Goal: Communication & Community: Answer question/provide support

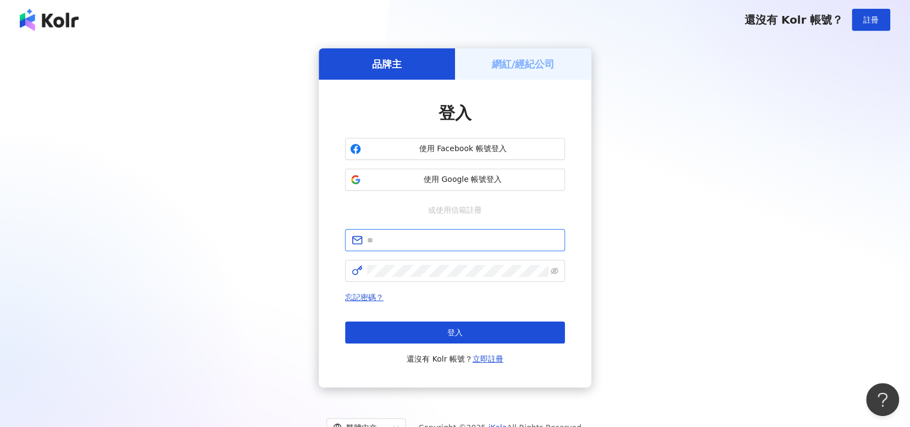
click at [483, 237] on input "text" at bounding box center [462, 240] width 191 height 12
type input "**********"
click button "登入" at bounding box center [455, 332] width 220 height 22
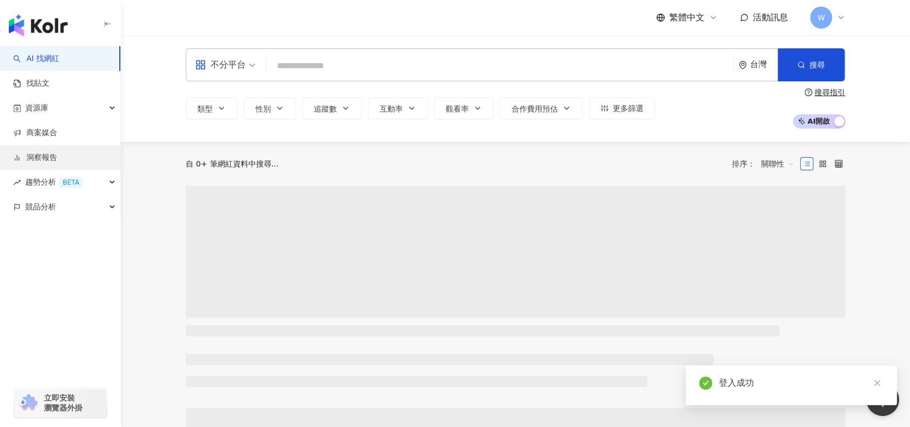
click at [45, 154] on link "洞察報告" at bounding box center [35, 157] width 44 height 11
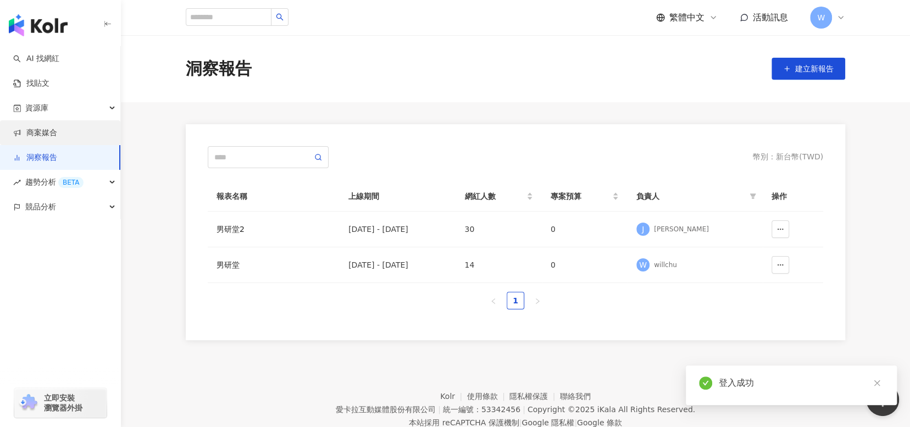
click at [57, 137] on link "商案媒合" at bounding box center [35, 132] width 44 height 11
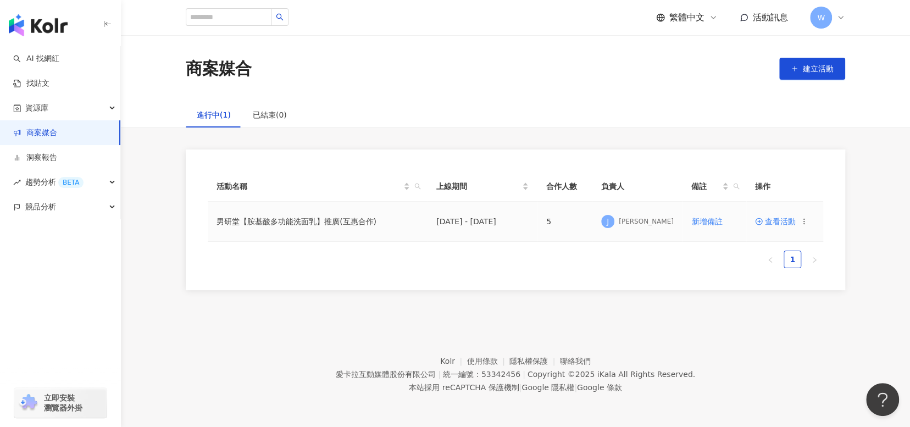
click at [774, 220] on span "查看活動" at bounding box center [775, 222] width 41 height 8
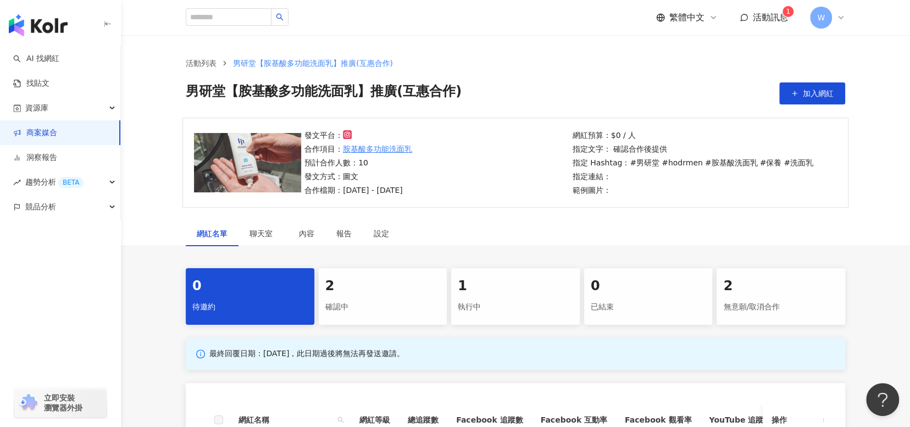
click at [499, 299] on div "執行中" at bounding box center [515, 307] width 115 height 19
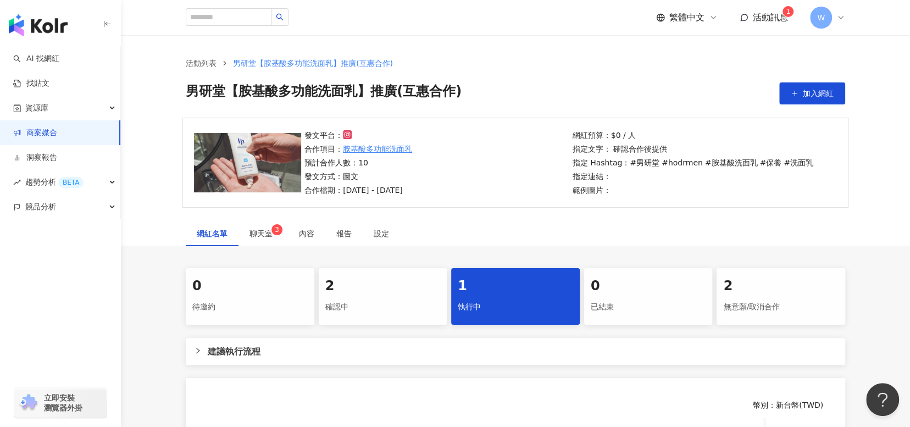
scroll to position [247, 0]
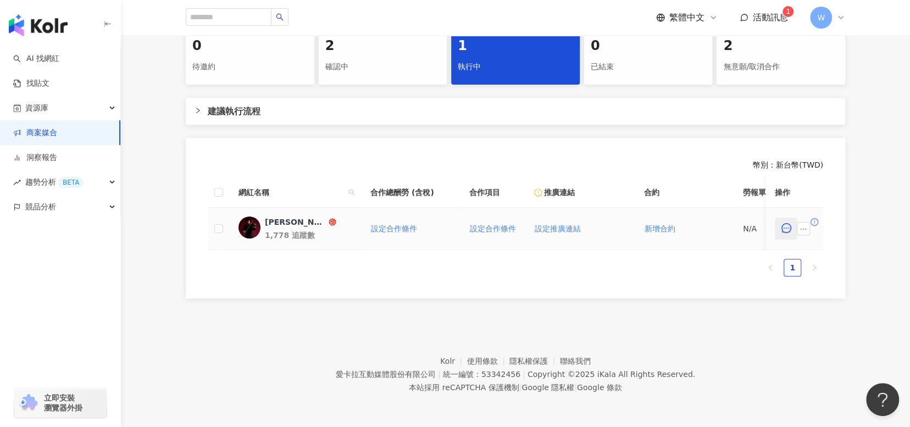
click at [786, 227] on button "button" at bounding box center [786, 229] width 22 height 22
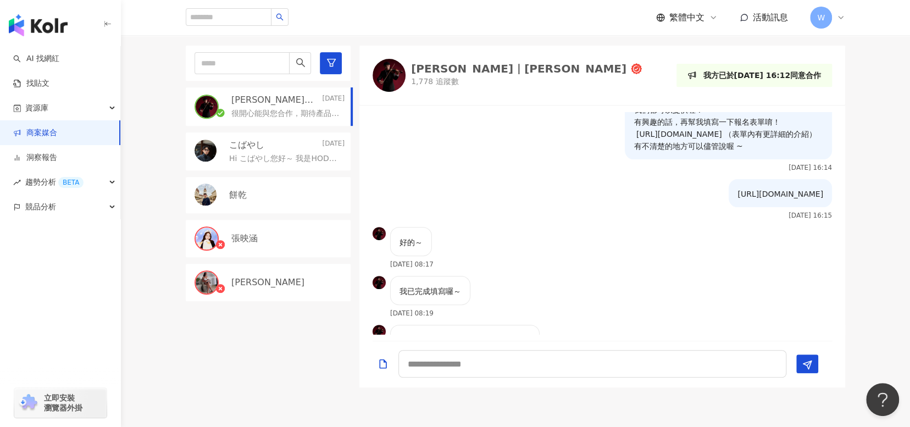
scroll to position [260, 0]
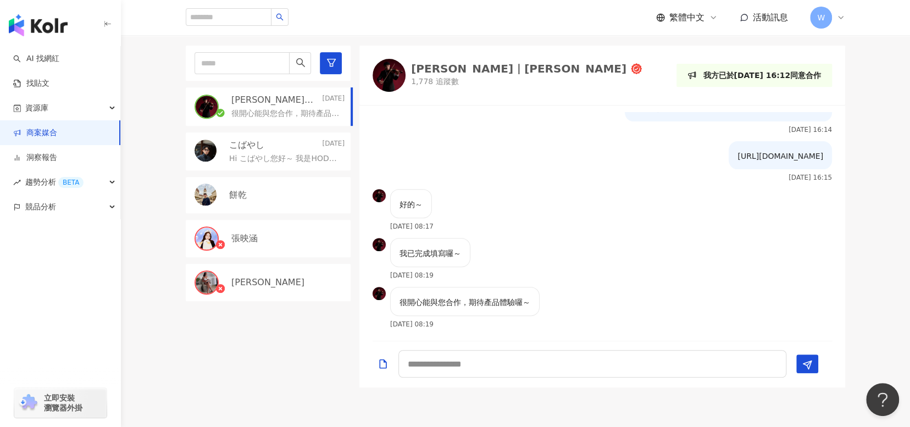
click at [428, 68] on div "Jimmy｜彥傑" at bounding box center [518, 68] width 215 height 11
click at [682, 375] on textarea at bounding box center [592, 363] width 388 height 27
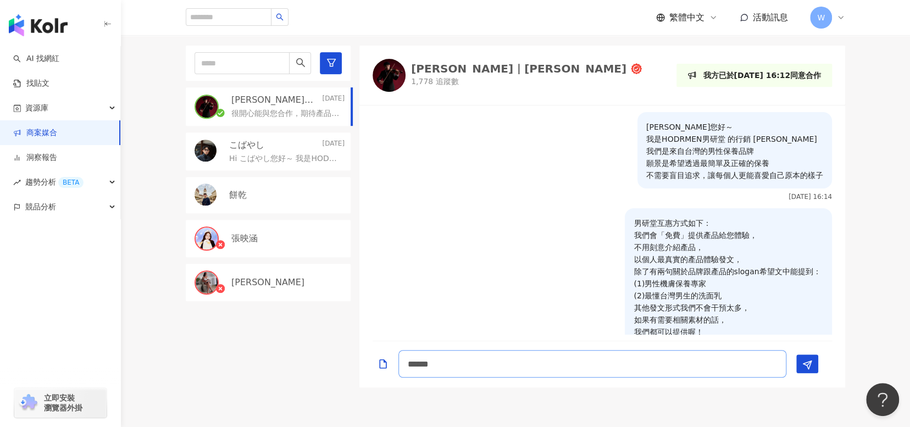
drag, startPoint x: 468, startPoint y: 366, endPoint x: 275, endPoint y: 355, distance: 193.7
click at [275, 355] on div "Jimmy｜彥傑 2025/8/30 很開心能與您合作，期待產品體驗囉～ こばやし 2025/8/19 Hi こばやし您好～ 我是HODRMEN男研堂 的…" at bounding box center [515, 217] width 659 height 342
type textarea "**********"
click at [808, 360] on icon "Send" at bounding box center [807, 365] width 10 height 10
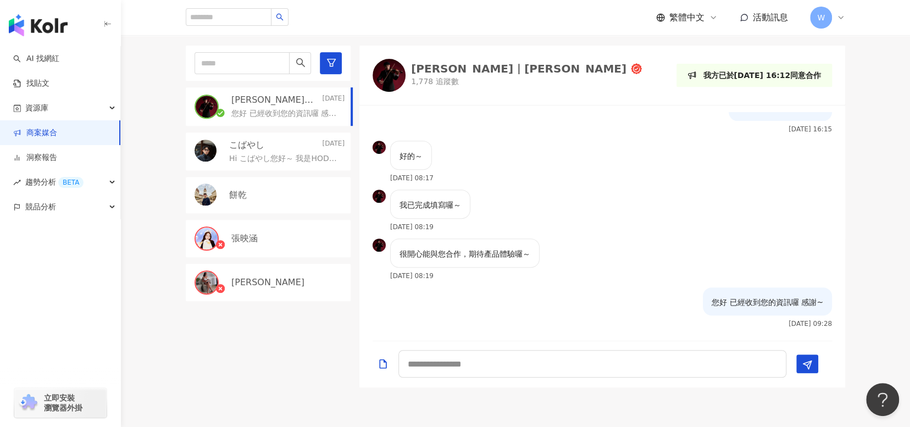
scroll to position [308, 0]
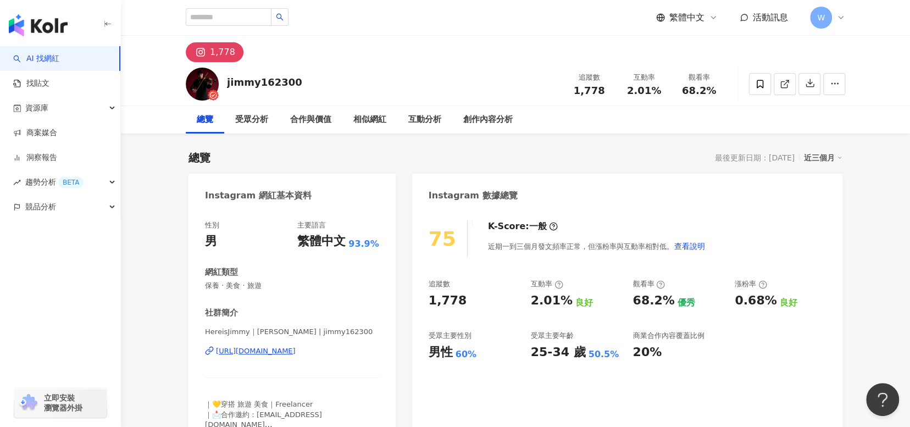
click at [291, 79] on div "jimmy162300 追蹤數 1,778 互動率 2.01% 觀看率 68.2%" at bounding box center [515, 83] width 703 height 43
drag, startPoint x: 225, startPoint y: 80, endPoint x: 259, endPoint y: 85, distance: 35.0
click at [259, 85] on div "jimmy162300 追蹤數 1,778 互動率 2.01% 觀看率 68.2%" at bounding box center [515, 83] width 703 height 43
copy div "jimmy"
click at [230, 14] on input "search" at bounding box center [229, 17] width 86 height 18
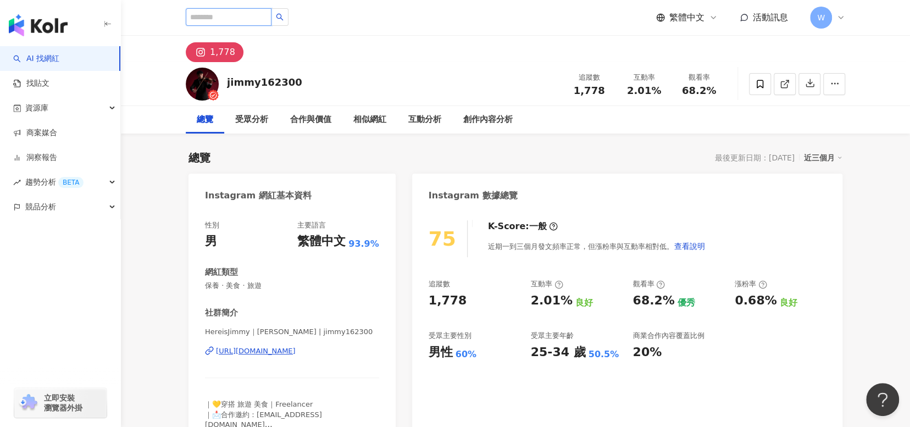
paste input "**"
type input "**"
click at [288, 15] on button "button" at bounding box center [280, 17] width 18 height 18
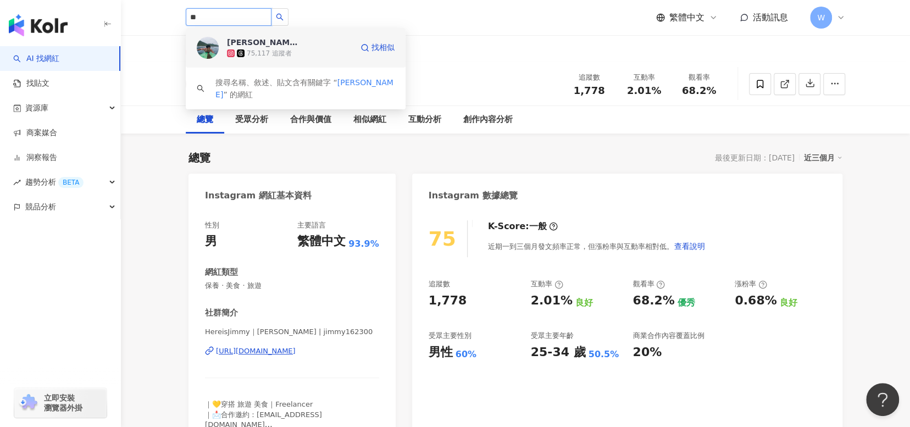
click at [284, 40] on span "[PERSON_NAME]" at bounding box center [262, 42] width 71 height 11
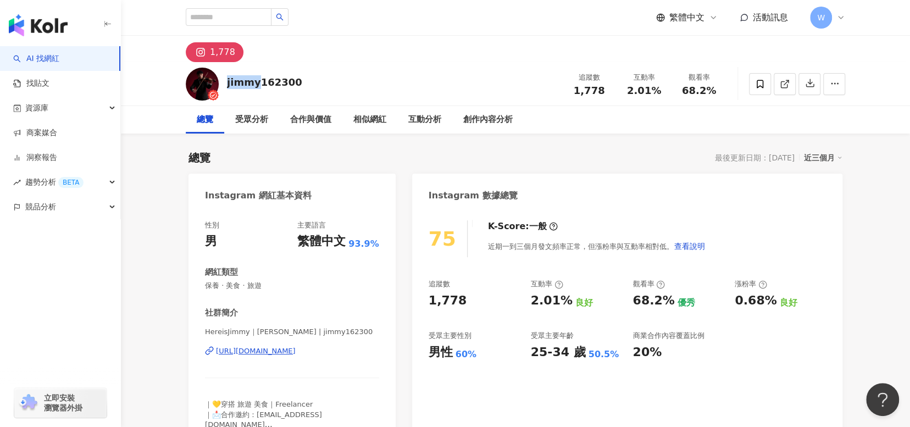
drag, startPoint x: 227, startPoint y: 79, endPoint x: 259, endPoint y: 83, distance: 32.1
click at [259, 83] on div "jimmy162300" at bounding box center [264, 82] width 75 height 14
copy div "jimmy"
click at [57, 158] on link "洞察報告" at bounding box center [35, 157] width 44 height 11
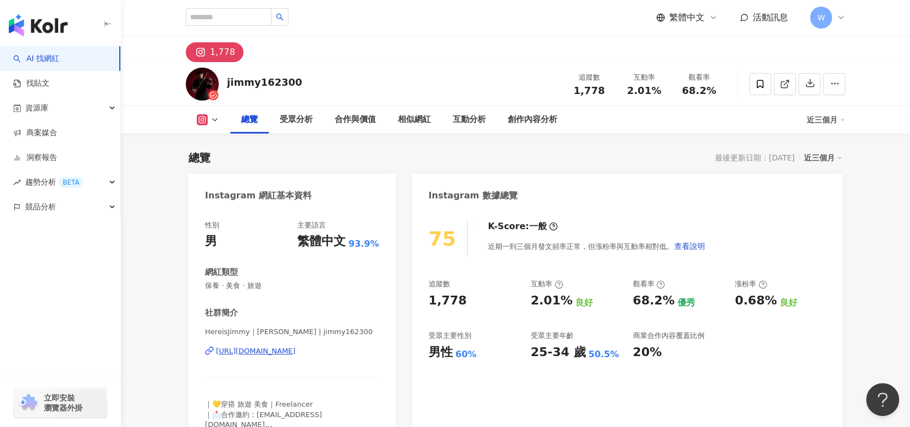
click at [296, 354] on div "https://www.instagram.com/jimmy162300/" at bounding box center [256, 351] width 80 height 10
click at [57, 131] on link "商案媒合" at bounding box center [35, 132] width 44 height 11
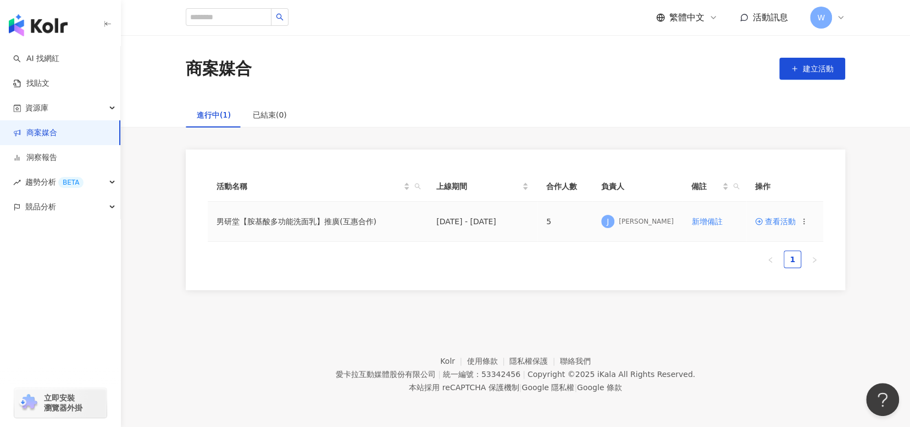
click at [778, 223] on span "查看活動" at bounding box center [775, 222] width 41 height 8
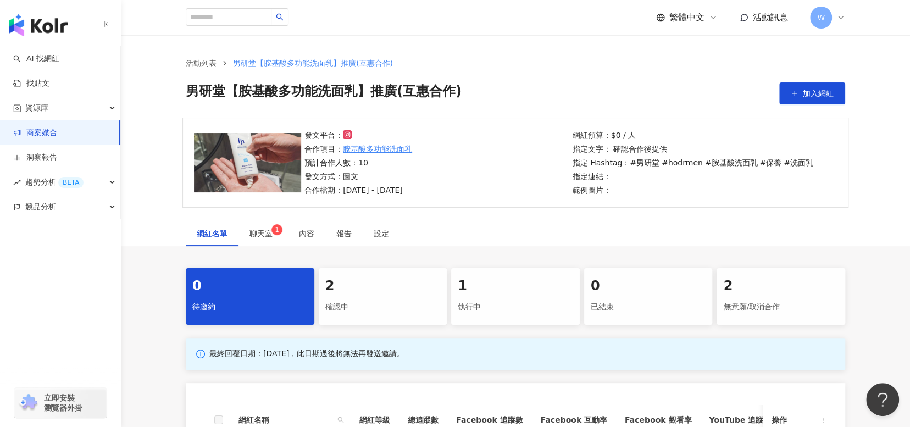
click at [555, 276] on div "1 執行中" at bounding box center [515, 296] width 129 height 57
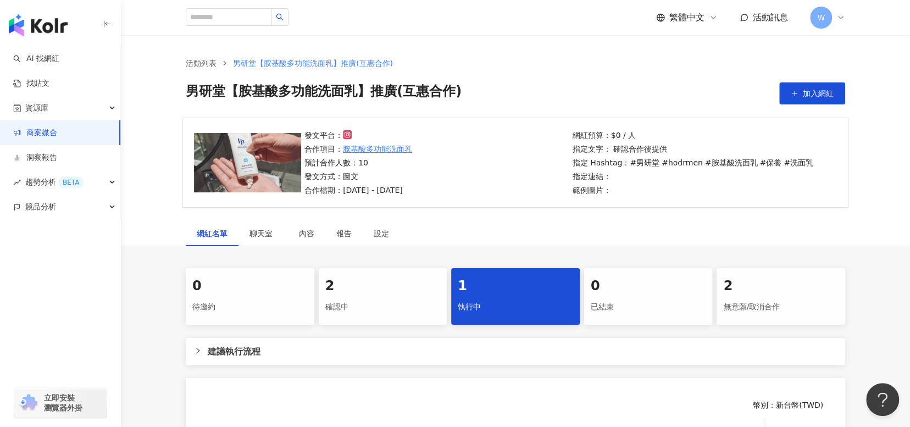
scroll to position [220, 0]
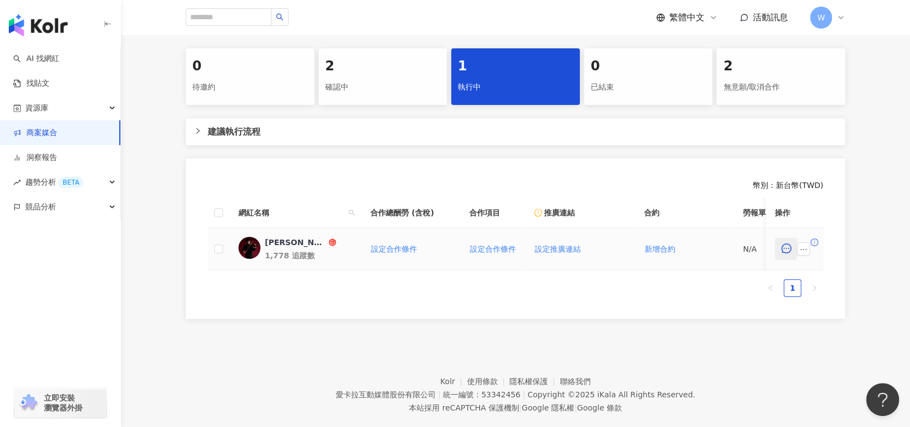
click at [786, 244] on icon "message" at bounding box center [786, 248] width 10 height 10
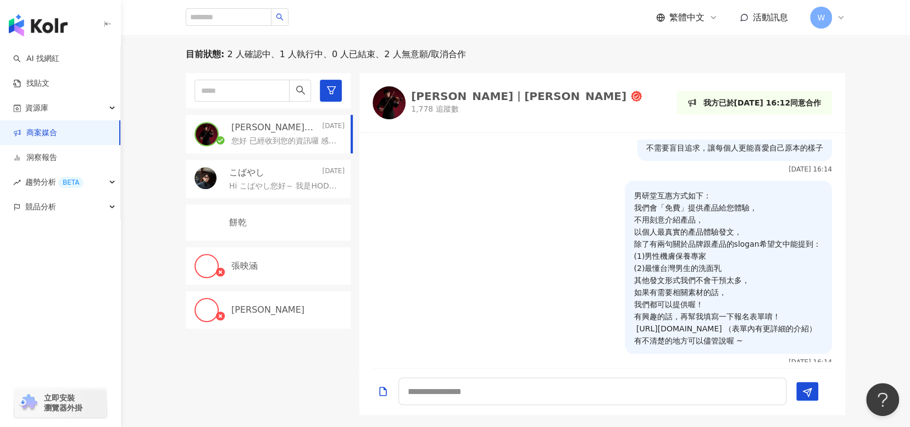
scroll to position [308, 0]
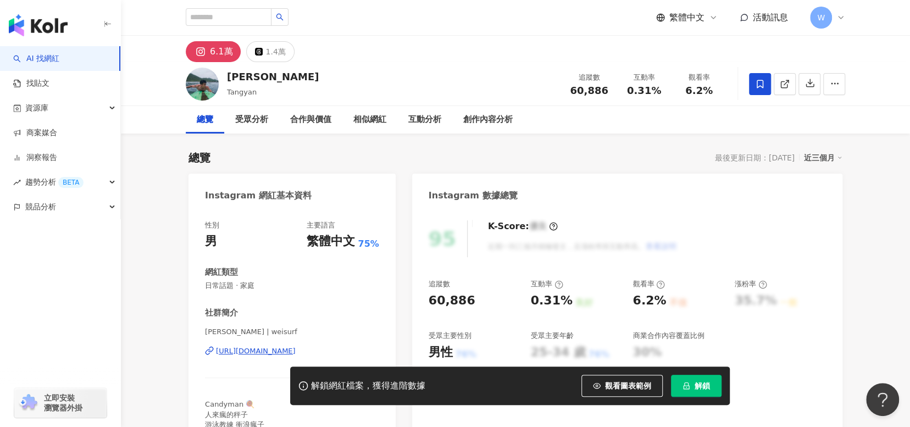
click at [710, 385] on button "解鎖" at bounding box center [696, 386] width 51 height 22
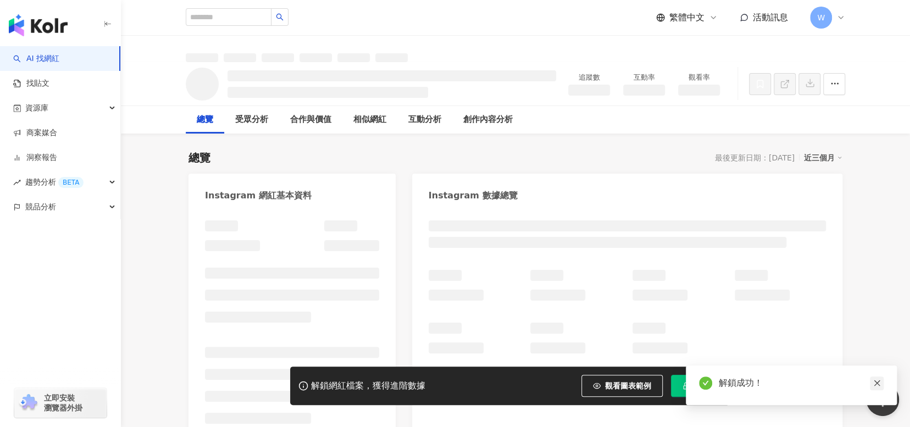
click at [875, 382] on icon "close" at bounding box center [877, 383] width 6 height 6
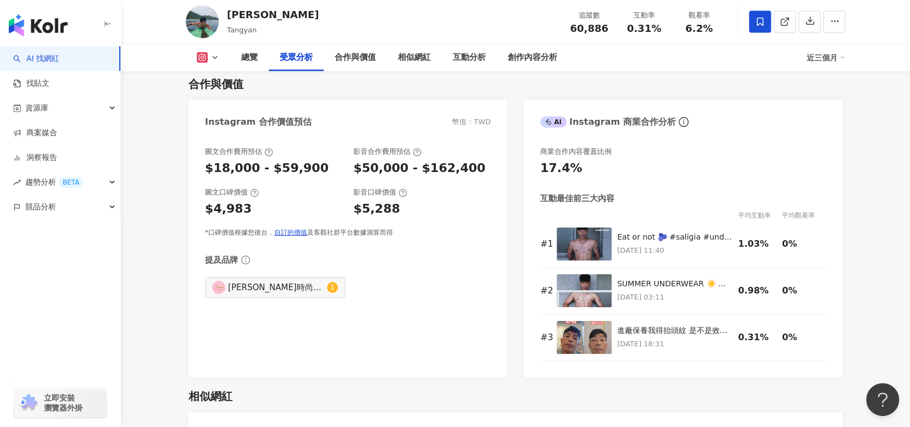
scroll to position [1209, 0]
